Goal: Information Seeking & Learning: Learn about a topic

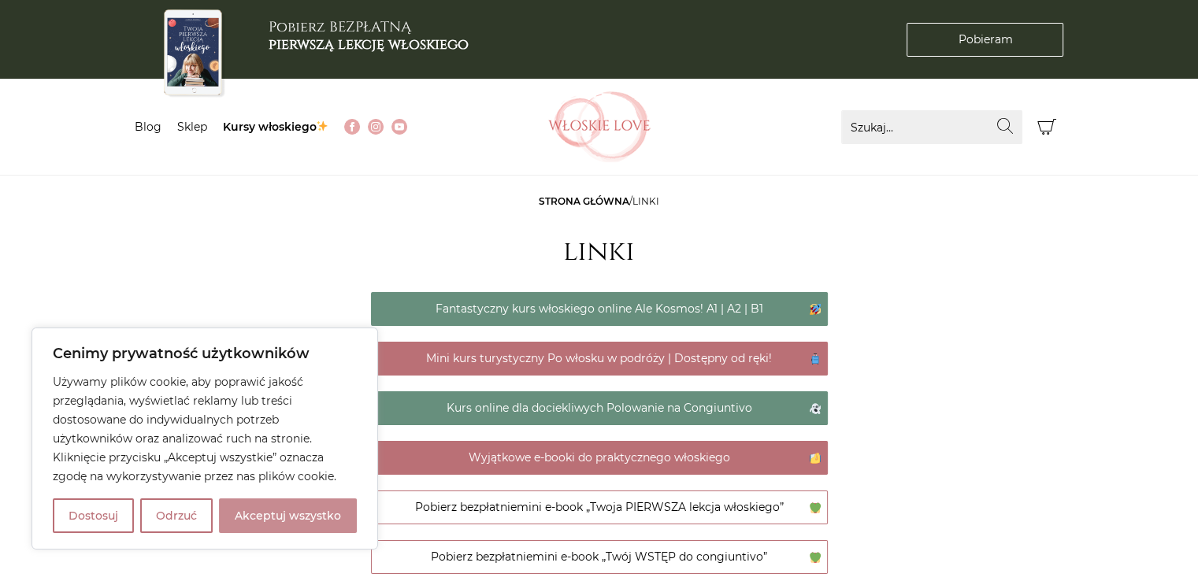
click at [310, 512] on button "Akceptuj wszystko" at bounding box center [288, 516] width 138 height 35
checkbox input "true"
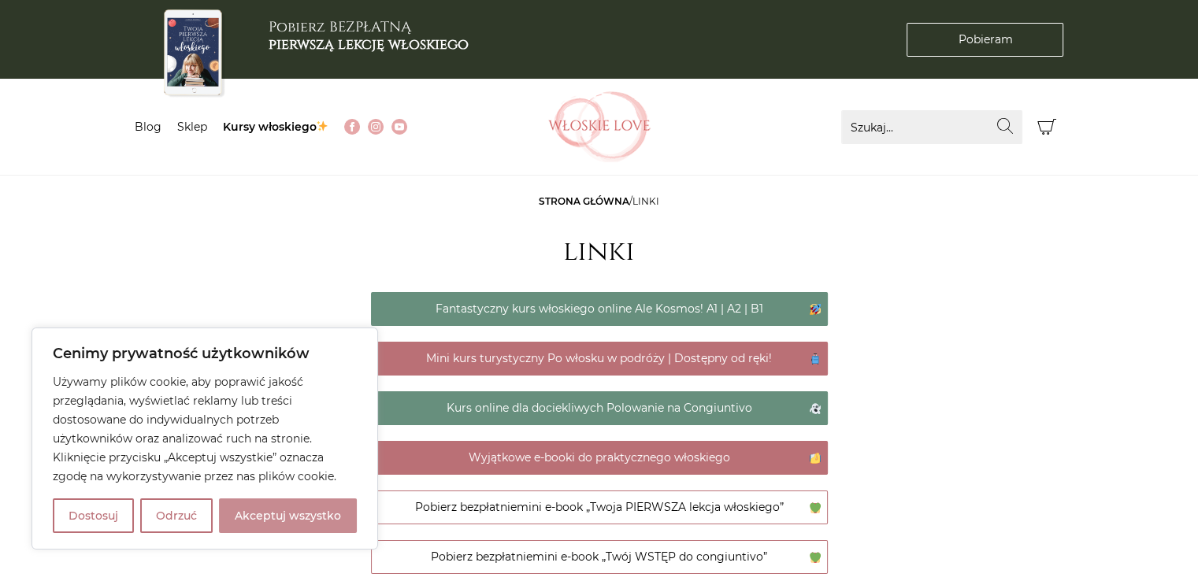
checkbox input "true"
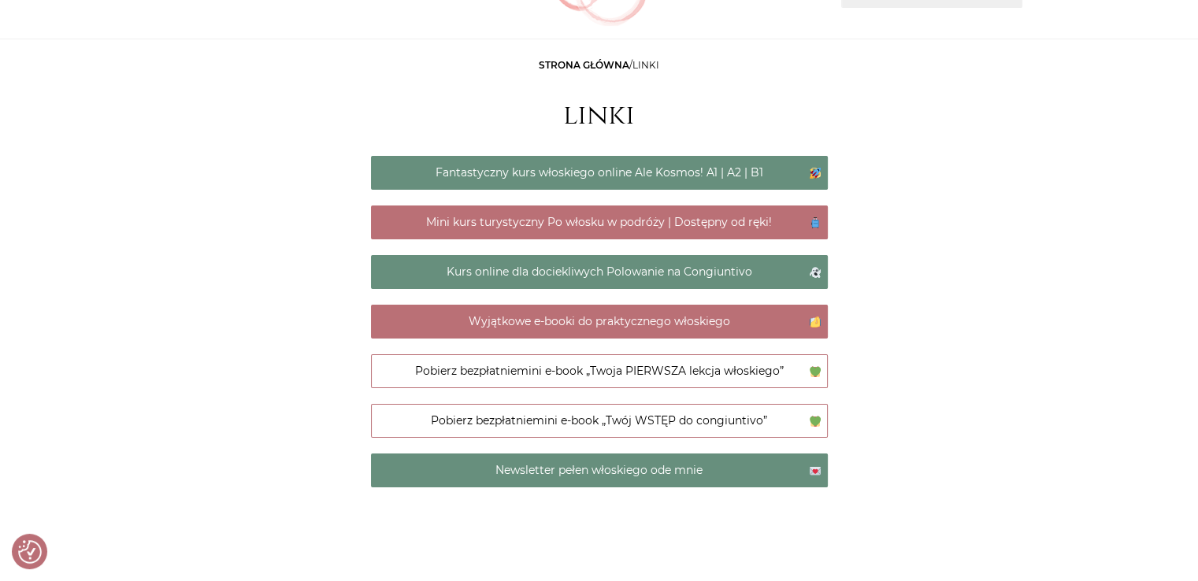
scroll to position [158, 0]
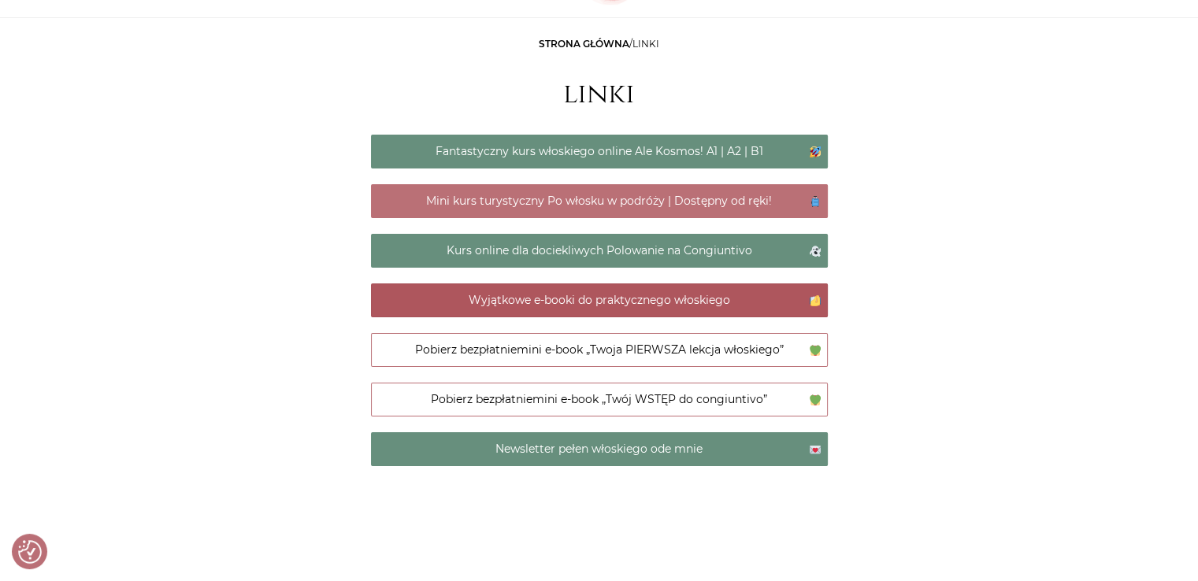
click at [685, 300] on link "Wyjątkowe e-booki do praktycznego włoskiego" at bounding box center [599, 301] width 457 height 34
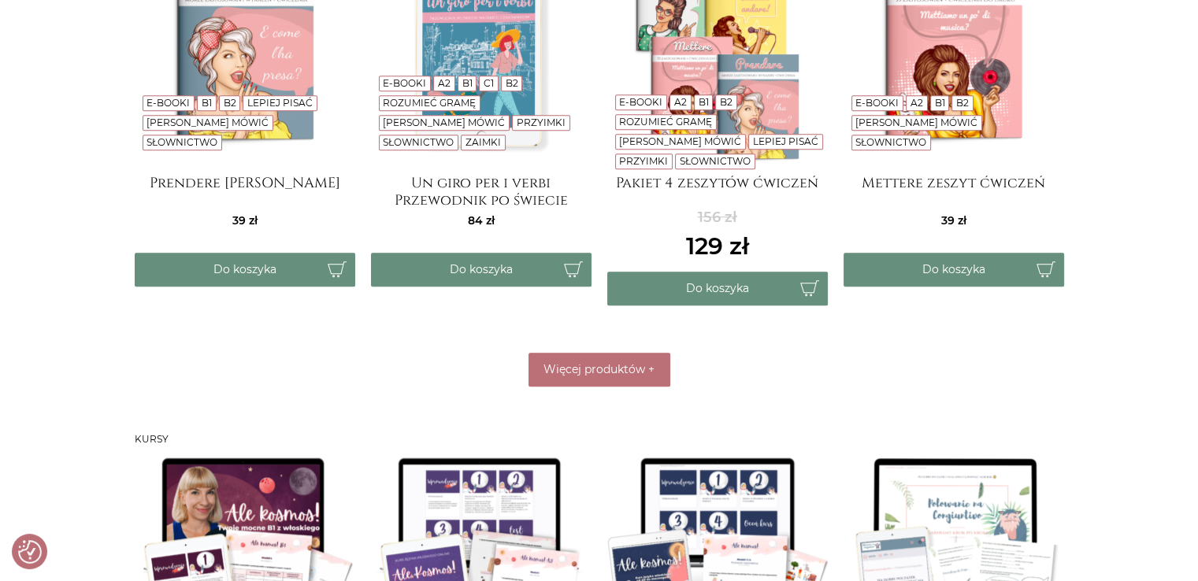
scroll to position [867, 0]
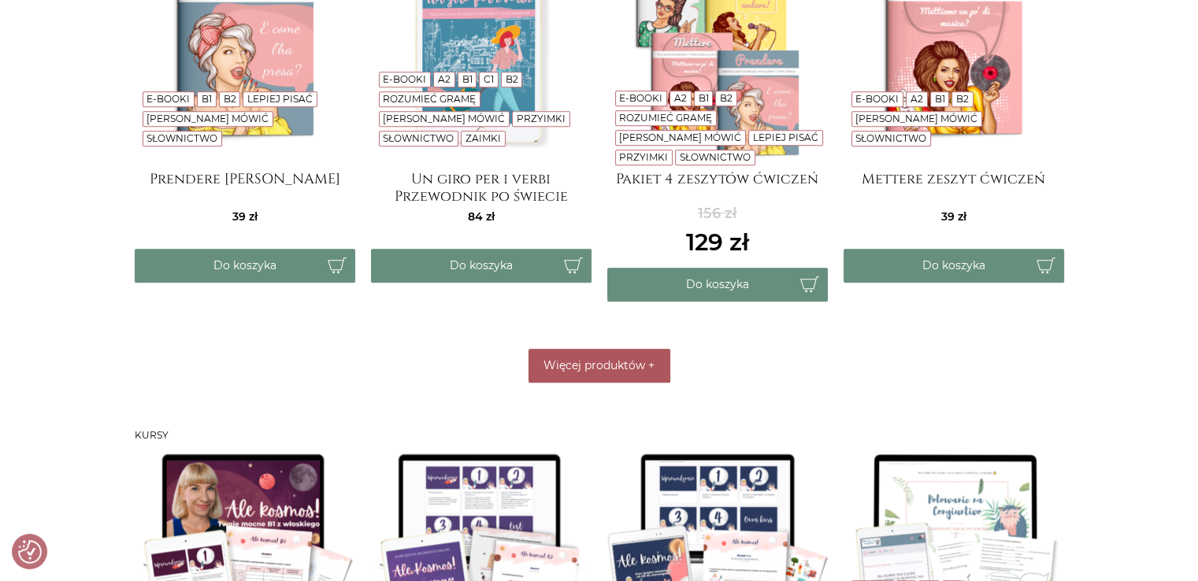
click at [646, 369] on button "Więcej produktów +" at bounding box center [600, 366] width 142 height 34
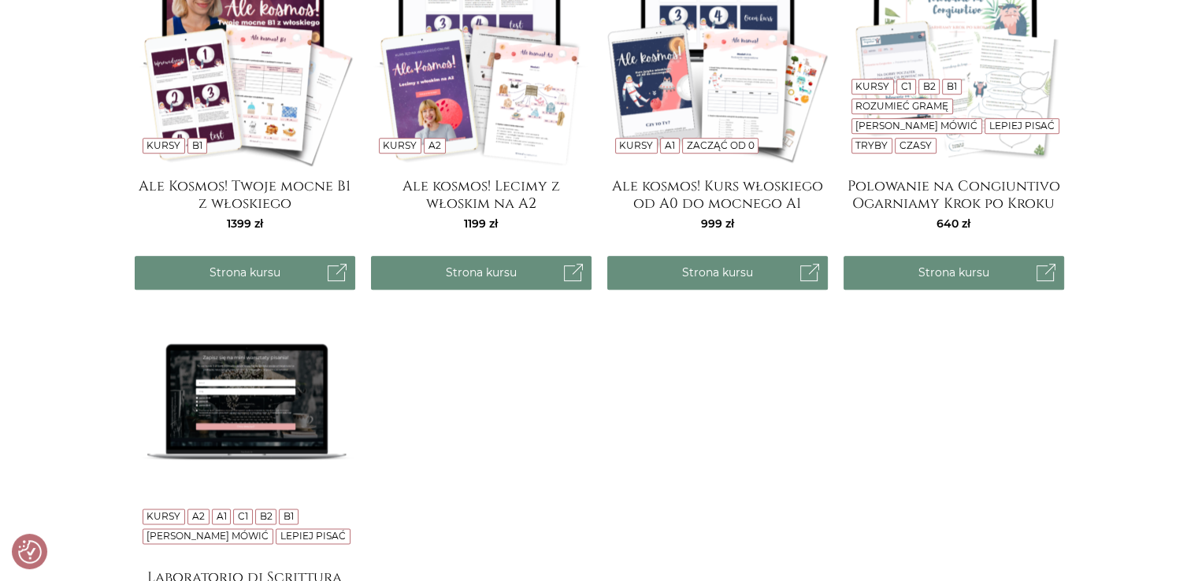
scroll to position [1733, 0]
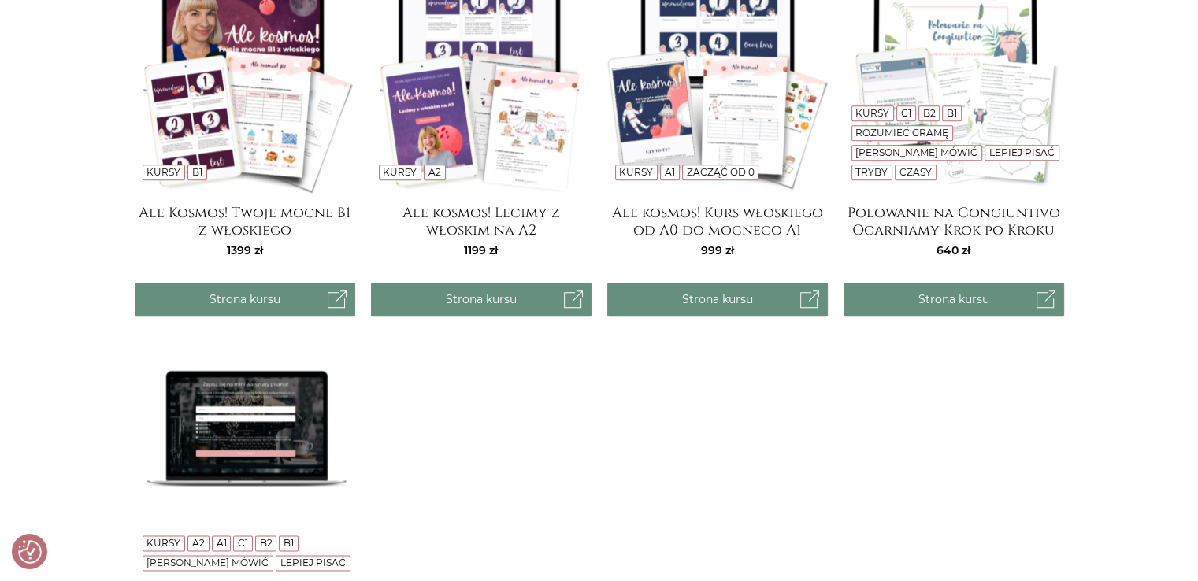
click at [731, 173] on link "Zacząć od 0" at bounding box center [720, 172] width 68 height 12
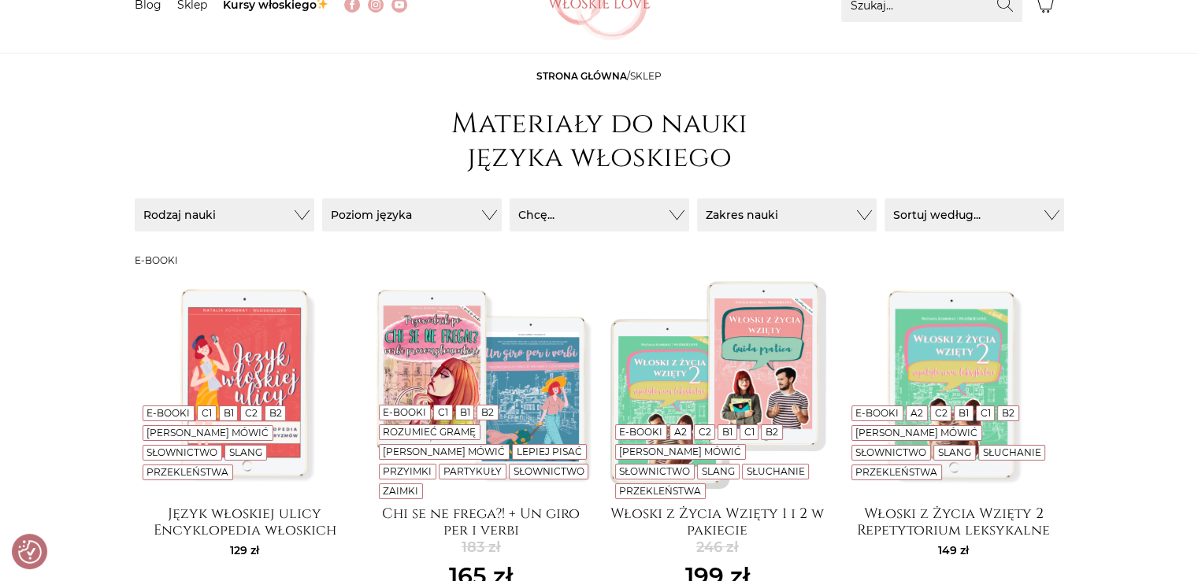
scroll to position [0, 0]
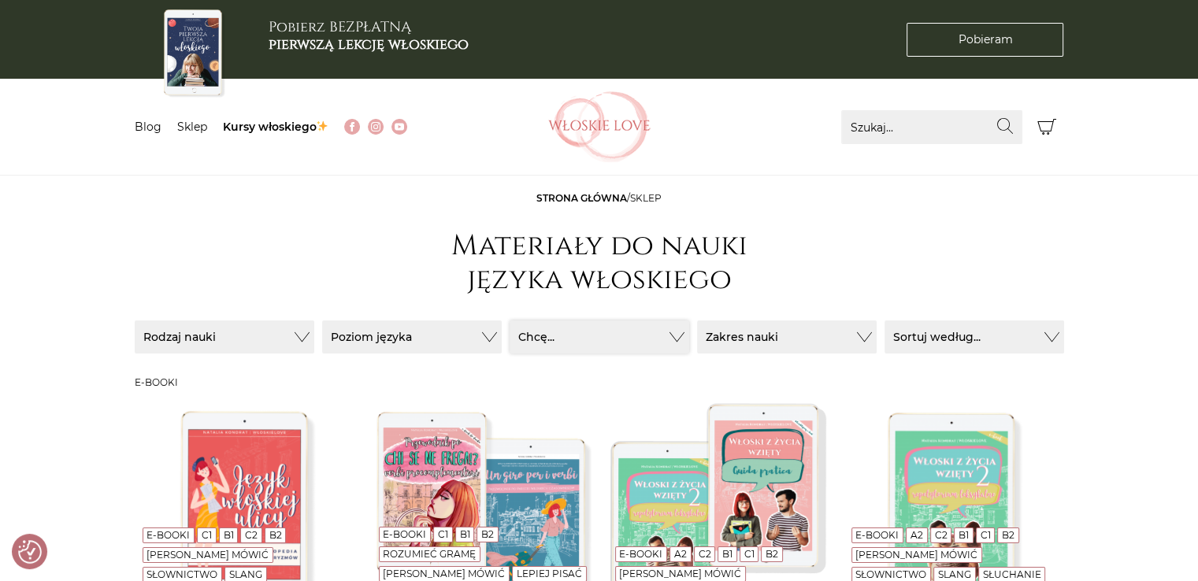
click at [589, 337] on button "Chcę..." at bounding box center [600, 337] width 180 height 33
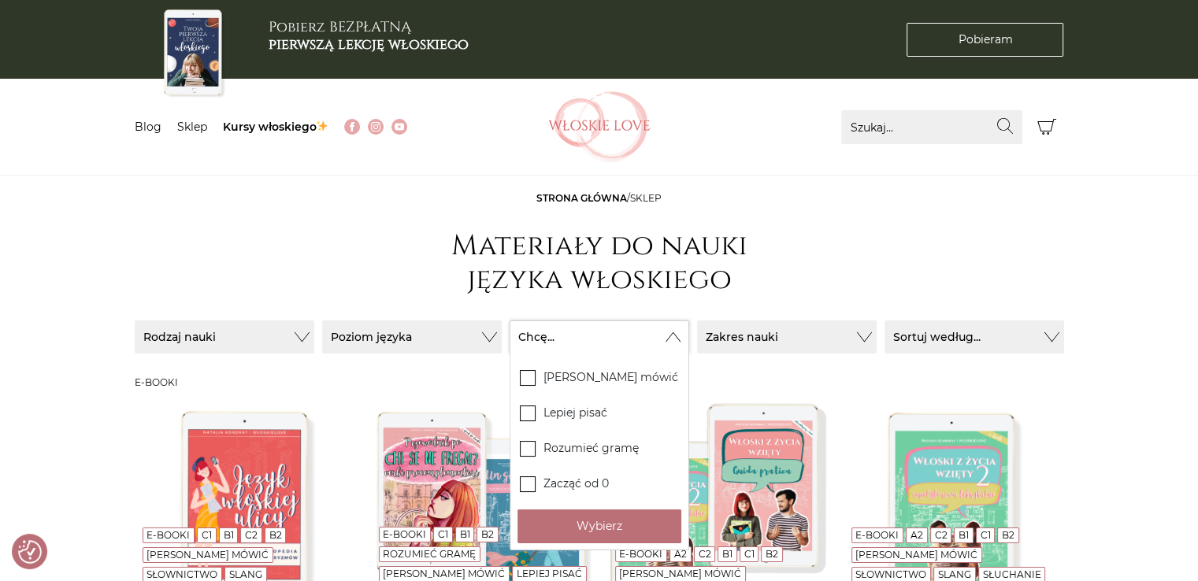
click at [589, 337] on button "Chcę..." at bounding box center [600, 337] width 180 height 33
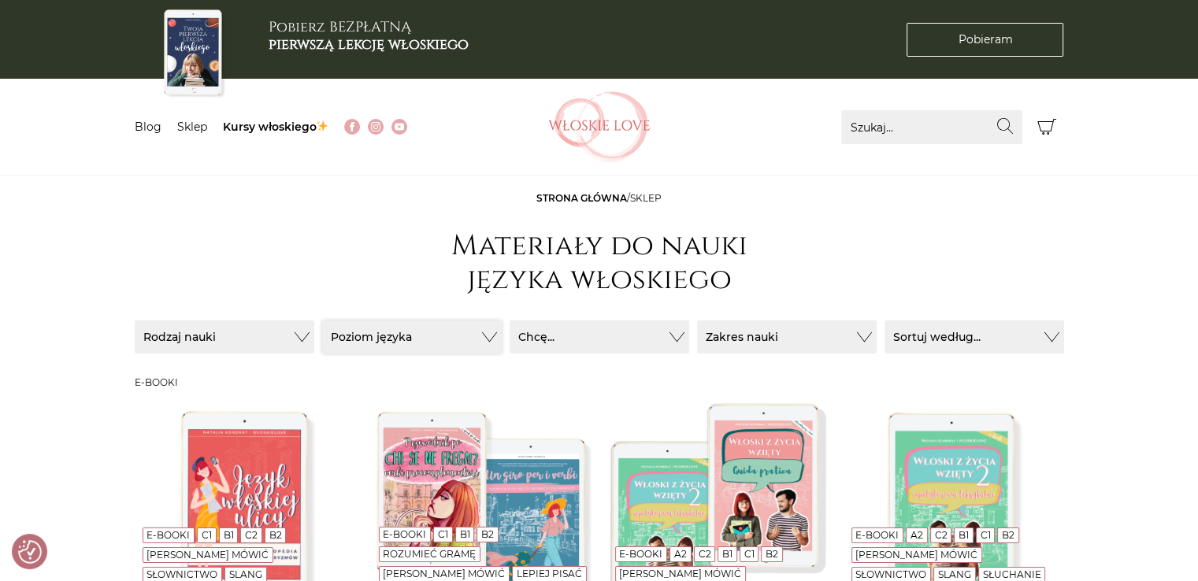
click at [436, 334] on button "Poziom języka" at bounding box center [412, 337] width 180 height 33
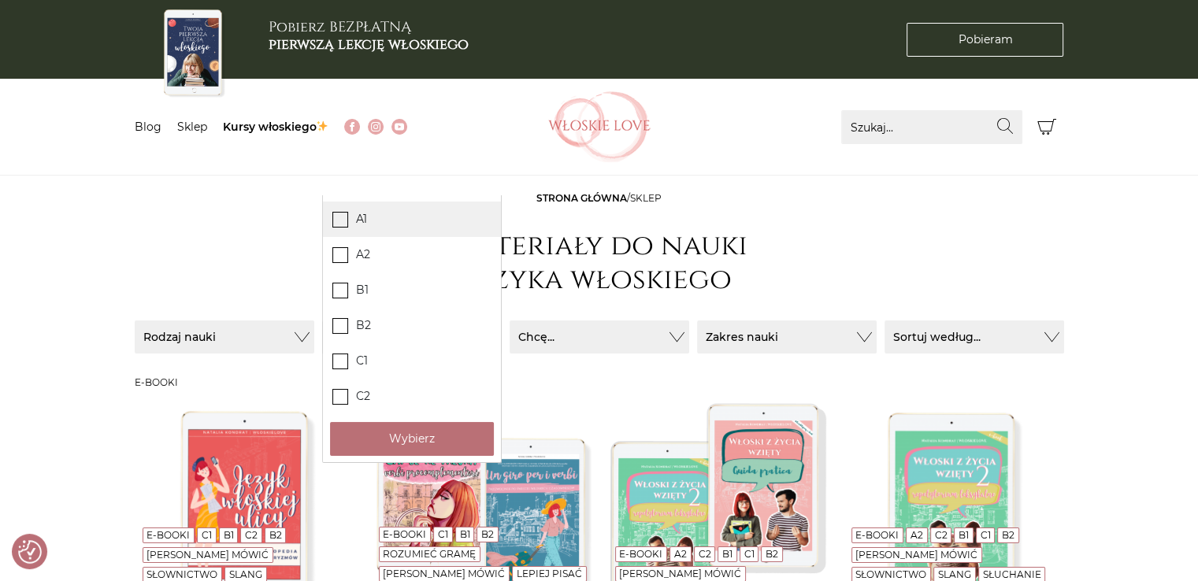
click at [344, 228] on label "A1" at bounding box center [412, 219] width 178 height 35
click at [0, 0] on input "A1" at bounding box center [0, 0] width 0 height 0
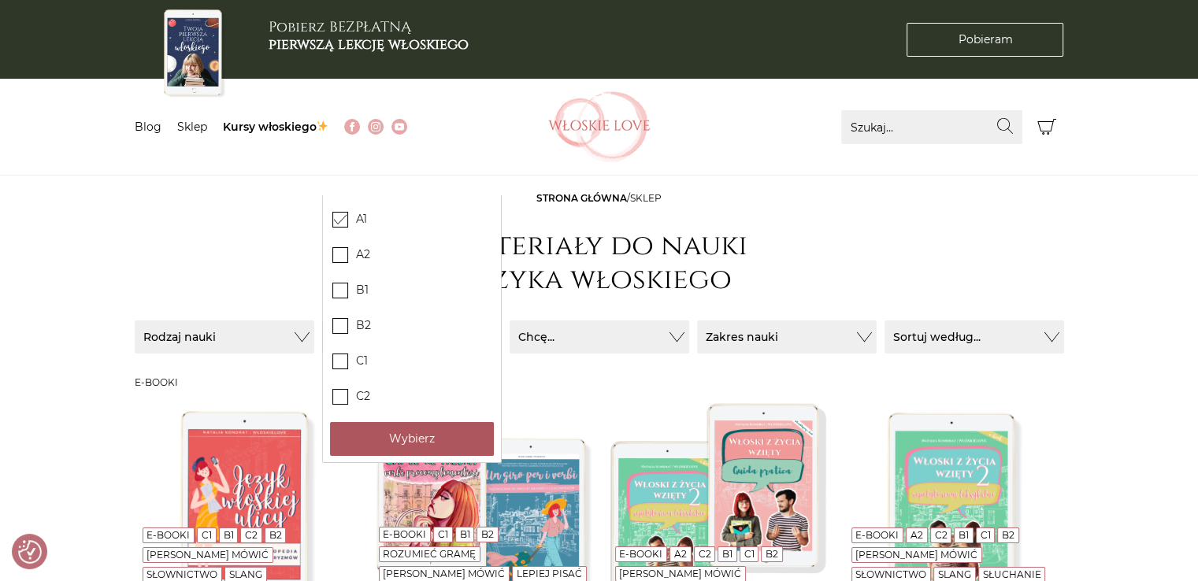
click at [406, 444] on button "Wybierz" at bounding box center [412, 439] width 164 height 34
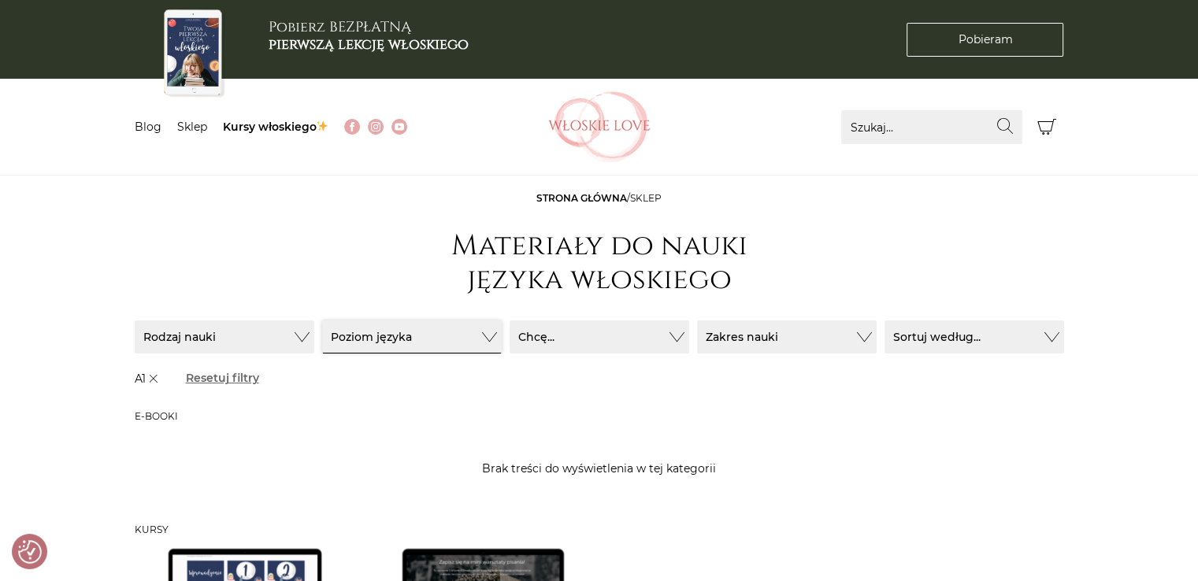
click at [482, 338] on button "Poziom języka" at bounding box center [412, 337] width 180 height 33
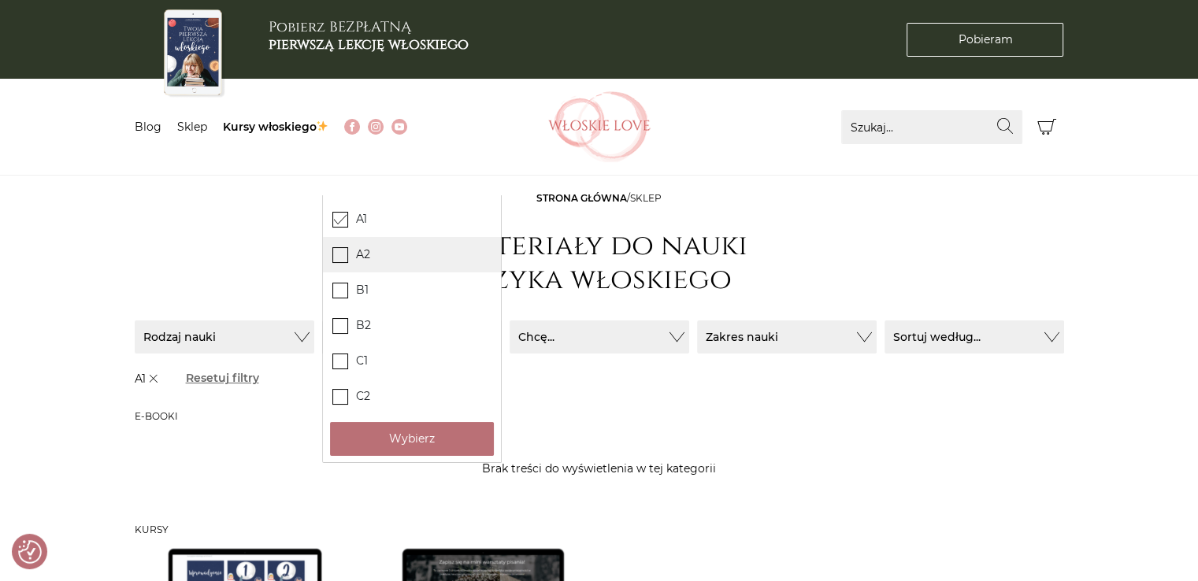
click at [345, 261] on span at bounding box center [340, 255] width 16 height 16
click at [0, 0] on input "A2" at bounding box center [0, 0] width 0 height 0
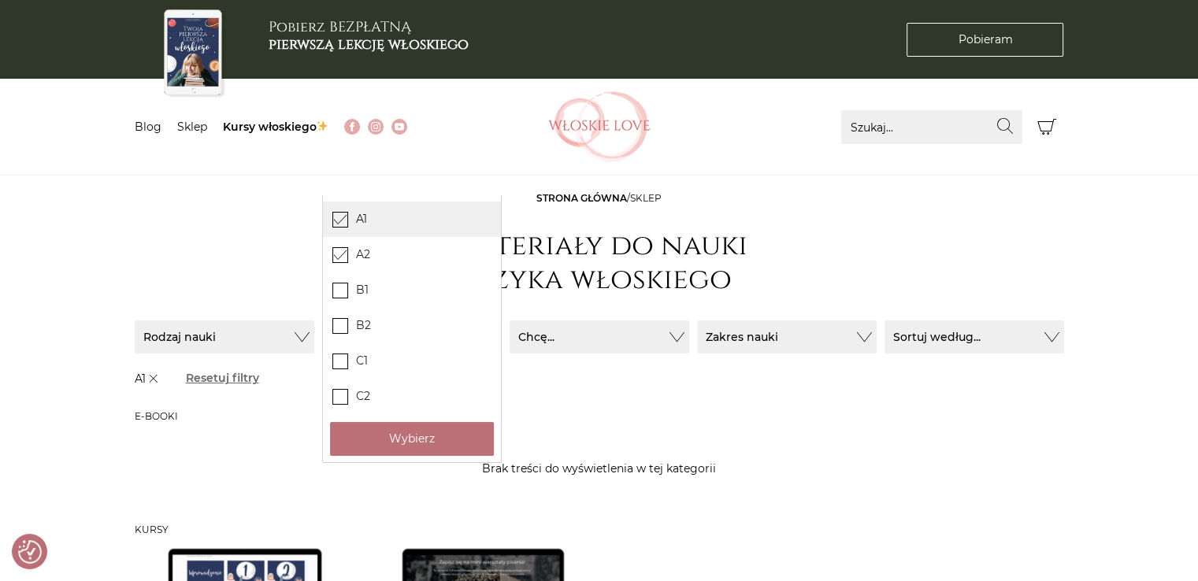
click at [334, 225] on span at bounding box center [340, 220] width 16 height 16
click at [0, 0] on input "A1" at bounding box center [0, 0] width 0 height 0
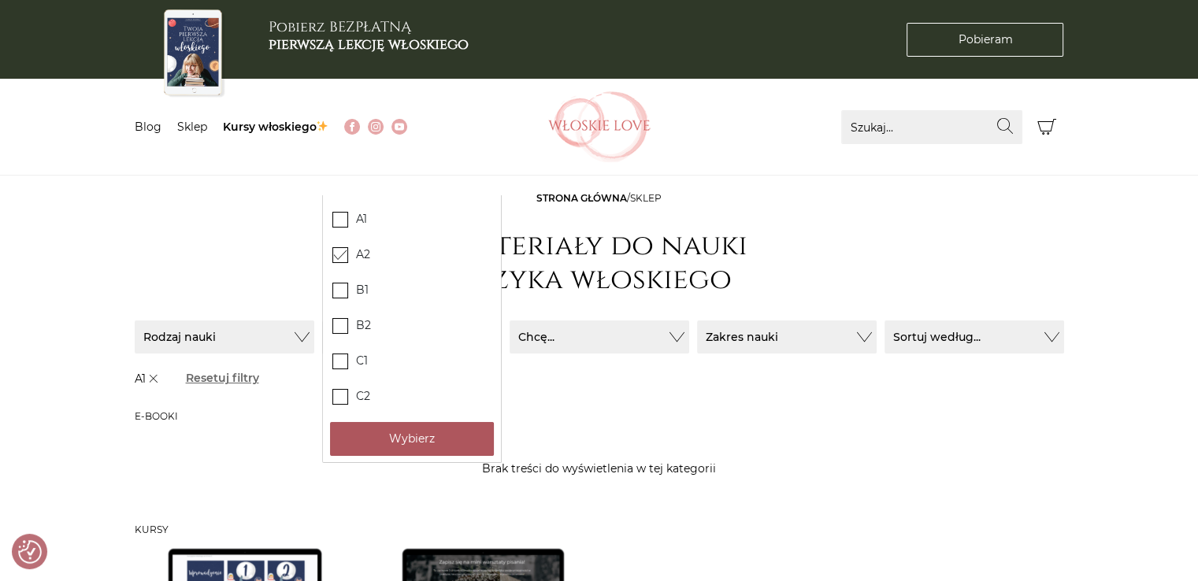
click at [409, 438] on button "Wybierz" at bounding box center [412, 439] width 164 height 34
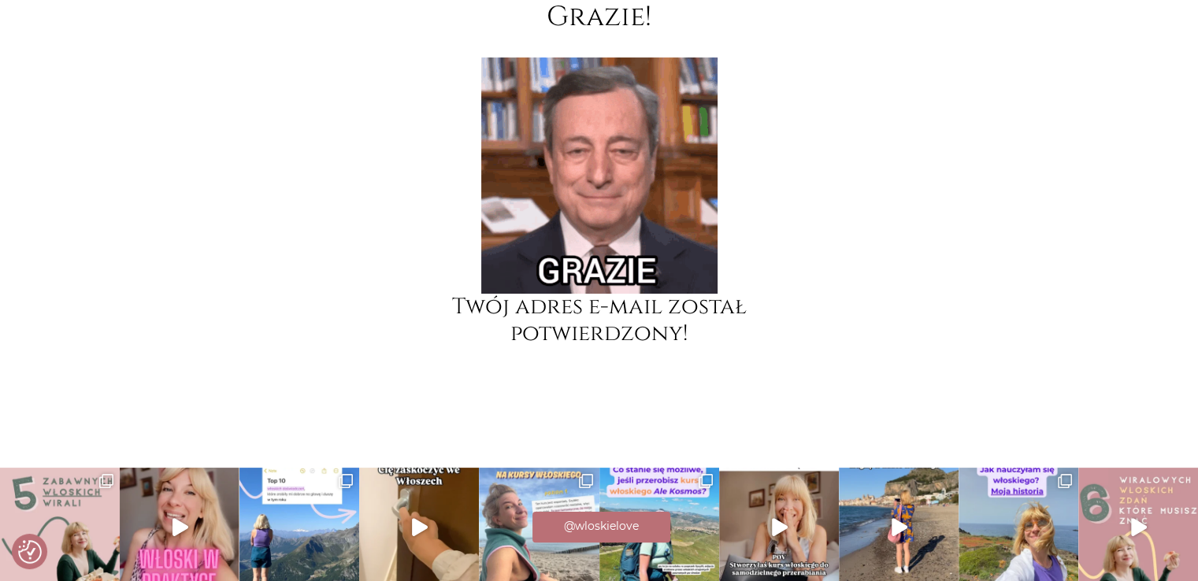
scroll to position [328, 0]
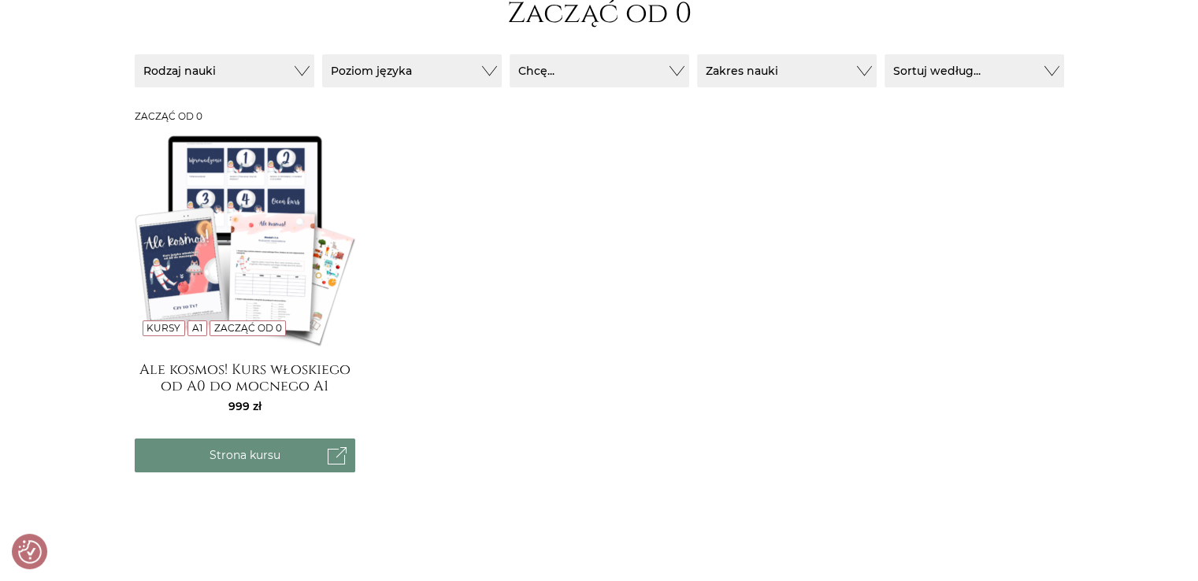
scroll to position [229, 0]
